Goal: Navigation & Orientation: Find specific page/section

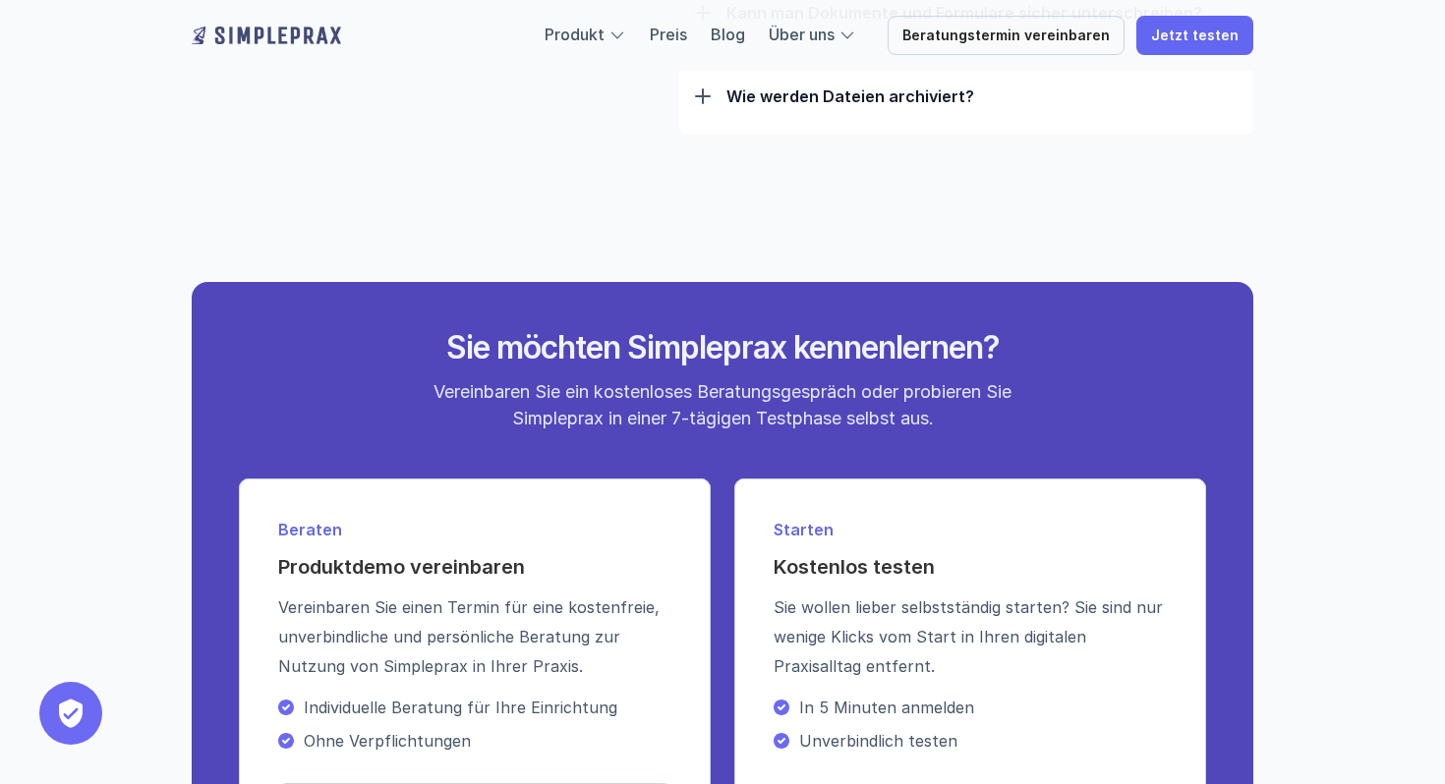
scroll to position [7106, 0]
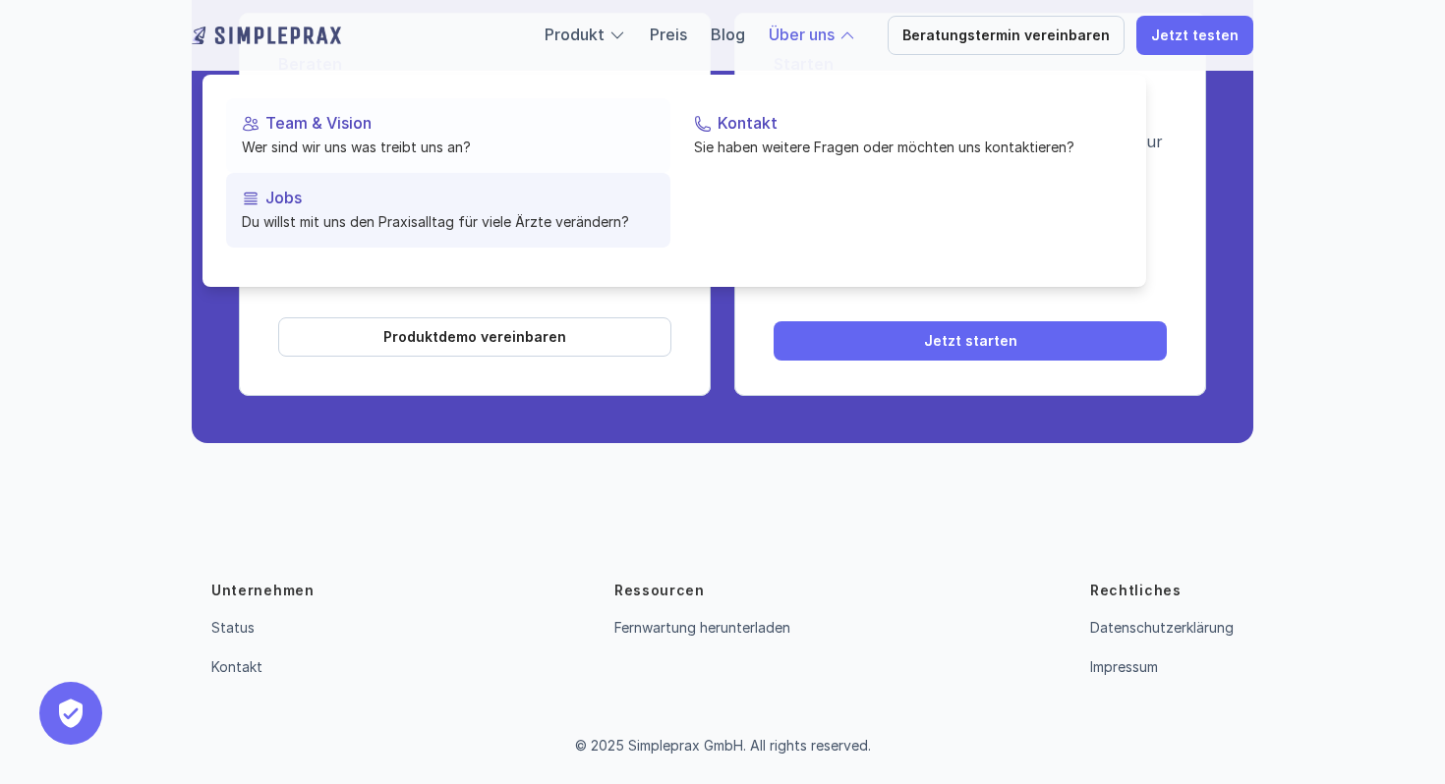
click at [467, 226] on p "Du willst mit uns den Praxisalltag für viele Ärzte verändern?" at bounding box center [448, 221] width 413 height 21
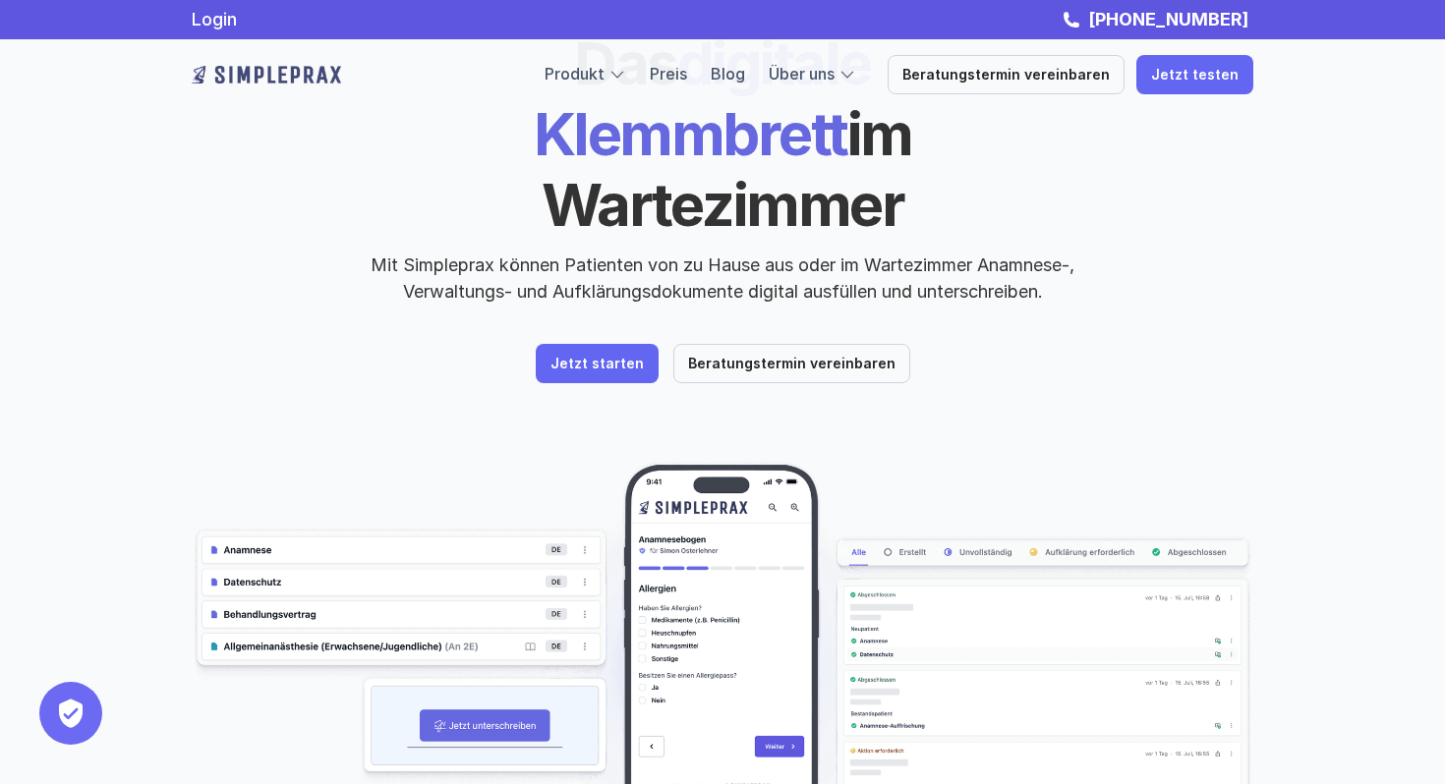
scroll to position [32, 0]
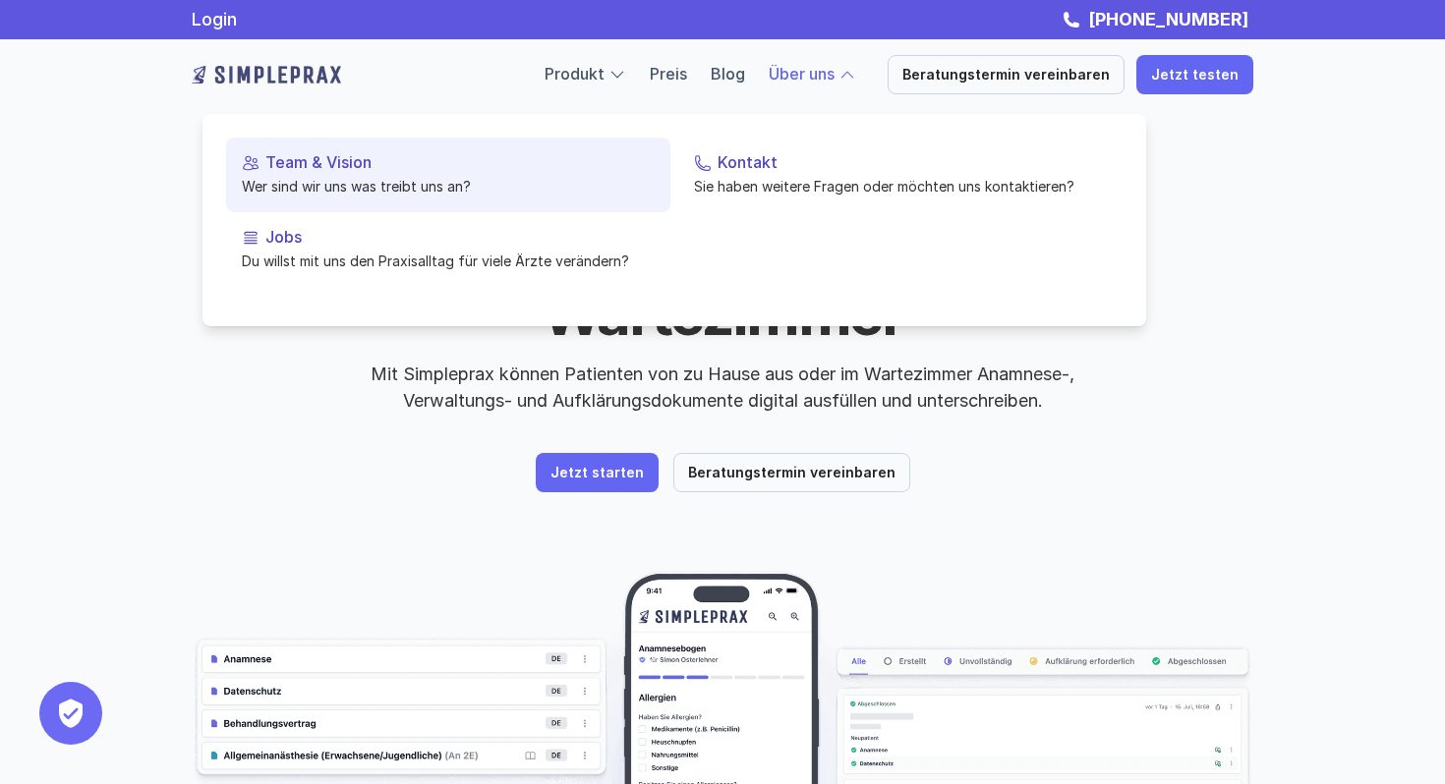
click at [363, 162] on p "Team & Vision" at bounding box center [459, 162] width 389 height 19
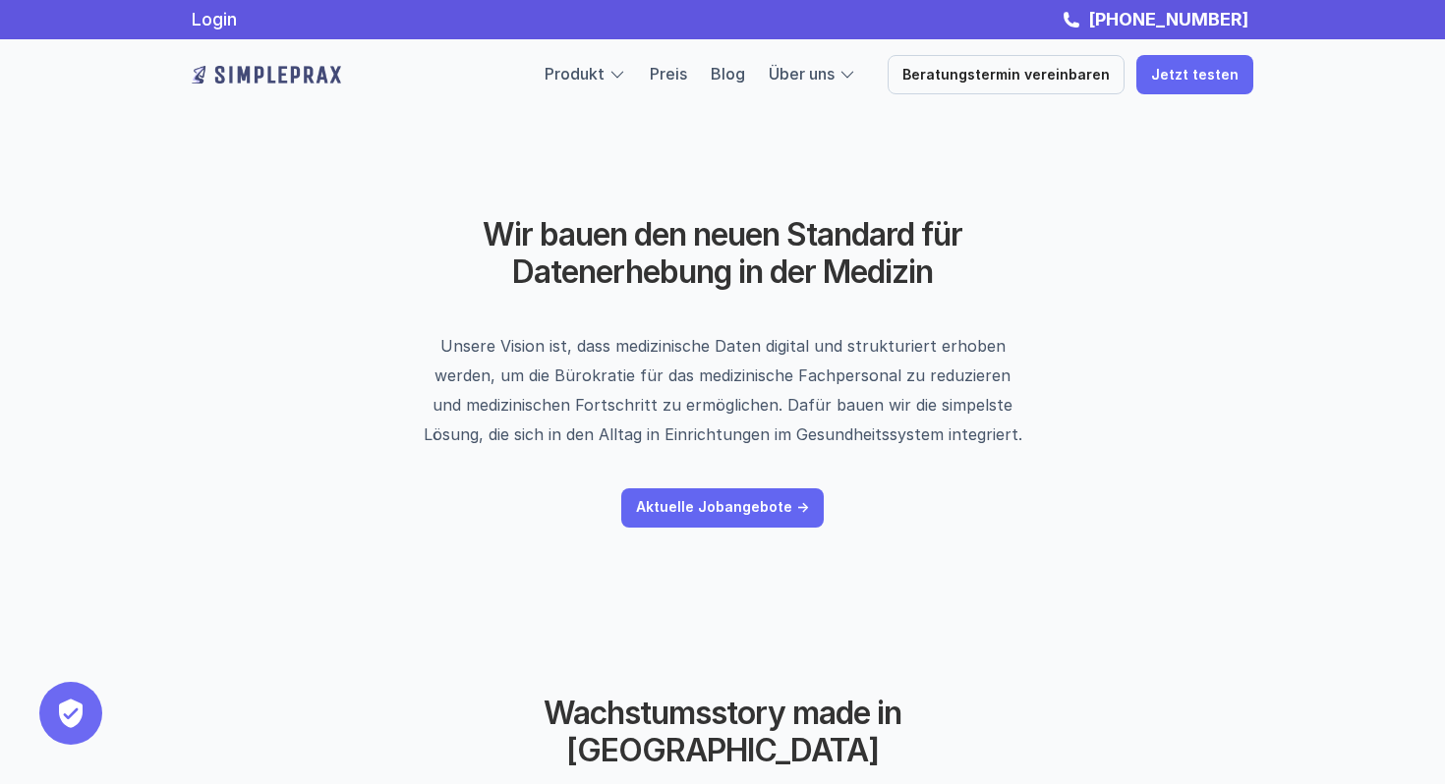
click at [220, 74] on img at bounding box center [266, 74] width 149 height 31
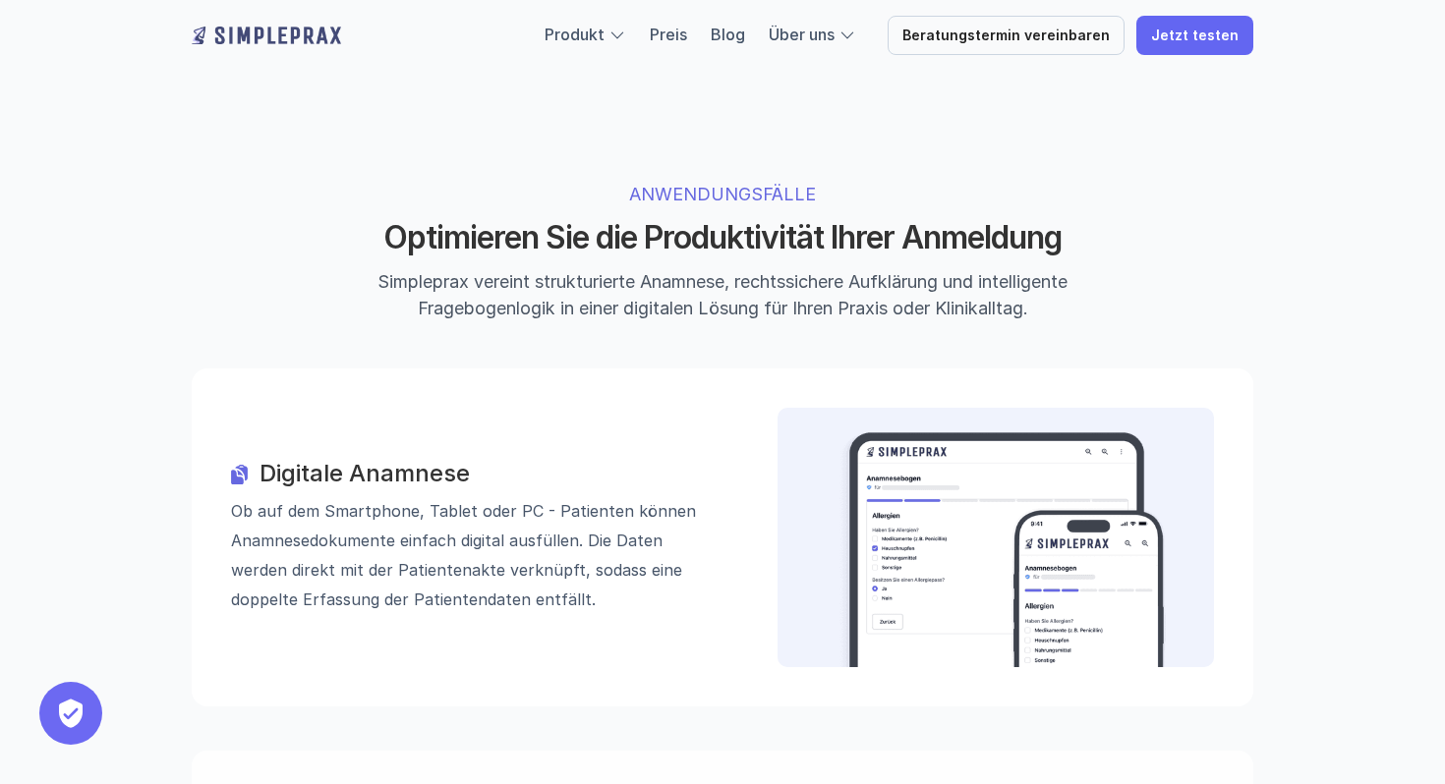
scroll to position [1651, 0]
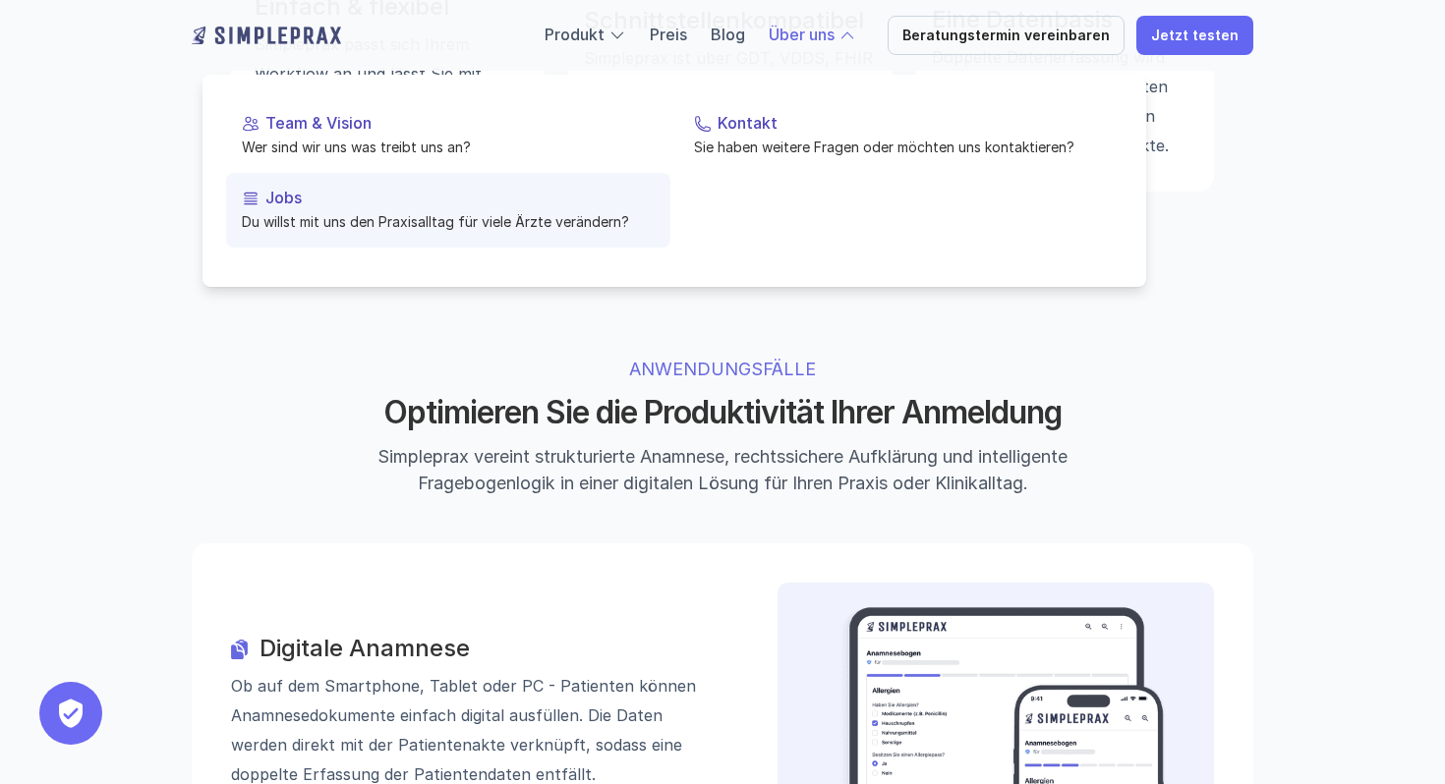
click at [312, 211] on p "Du willst mit uns den Praxisalltag für viele Ärzte verändern?" at bounding box center [448, 221] width 413 height 21
